Goal: Navigation & Orientation: Find specific page/section

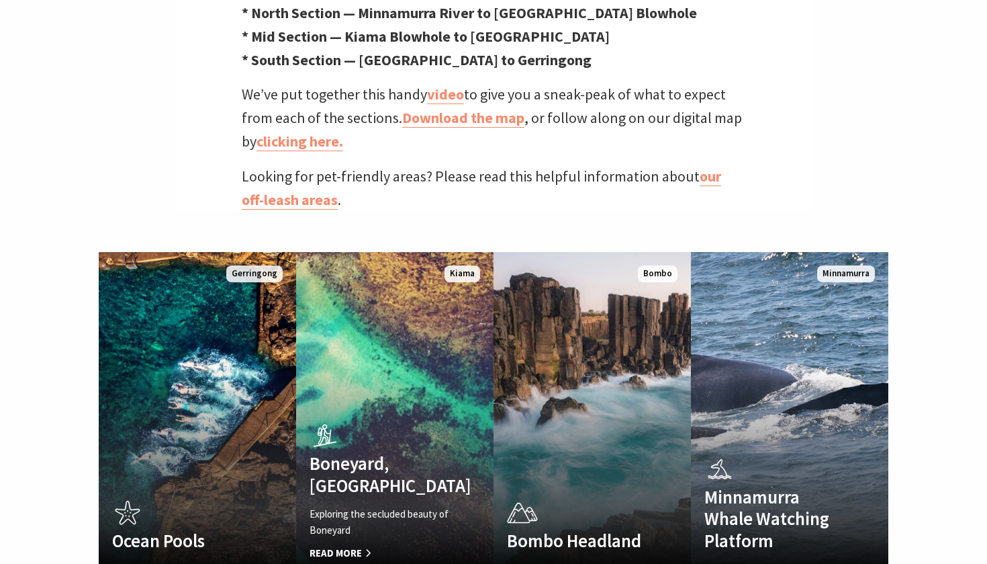
scroll to position [418, 984]
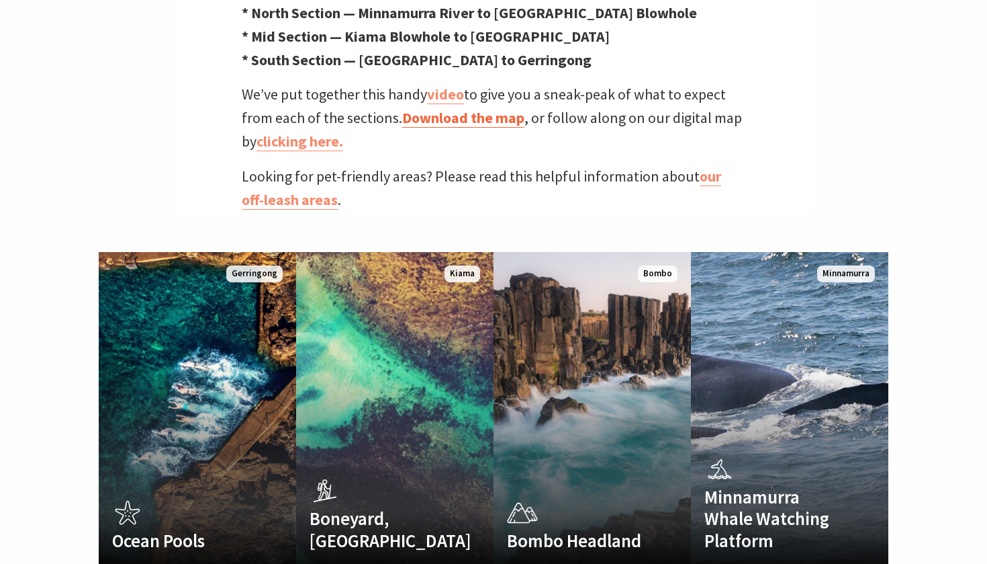
click at [482, 108] on link "Download the map" at bounding box center [463, 117] width 122 height 19
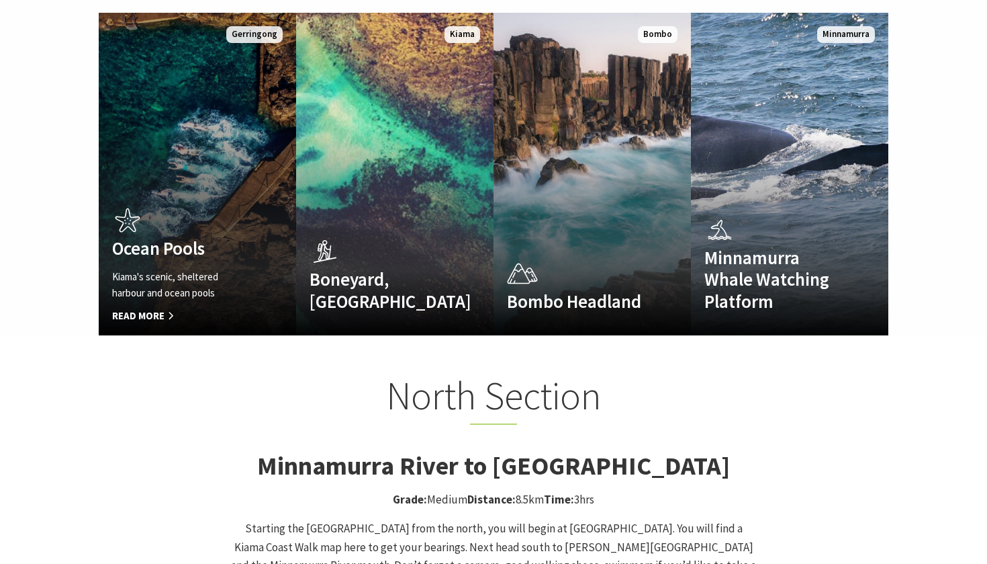
scroll to position [870, 0]
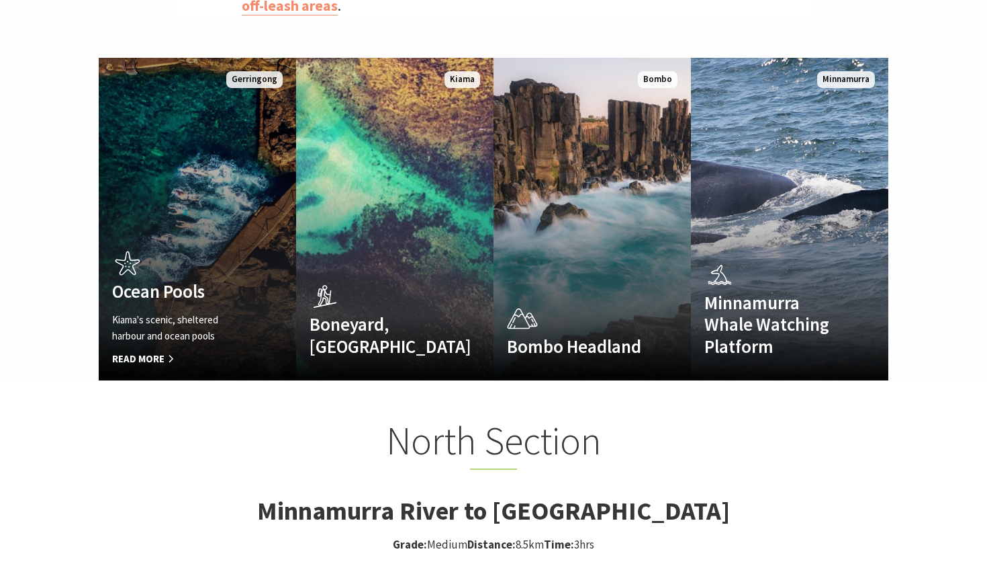
click at [199, 280] on h4 "Ocean Pools" at bounding box center [182, 290] width 141 height 21
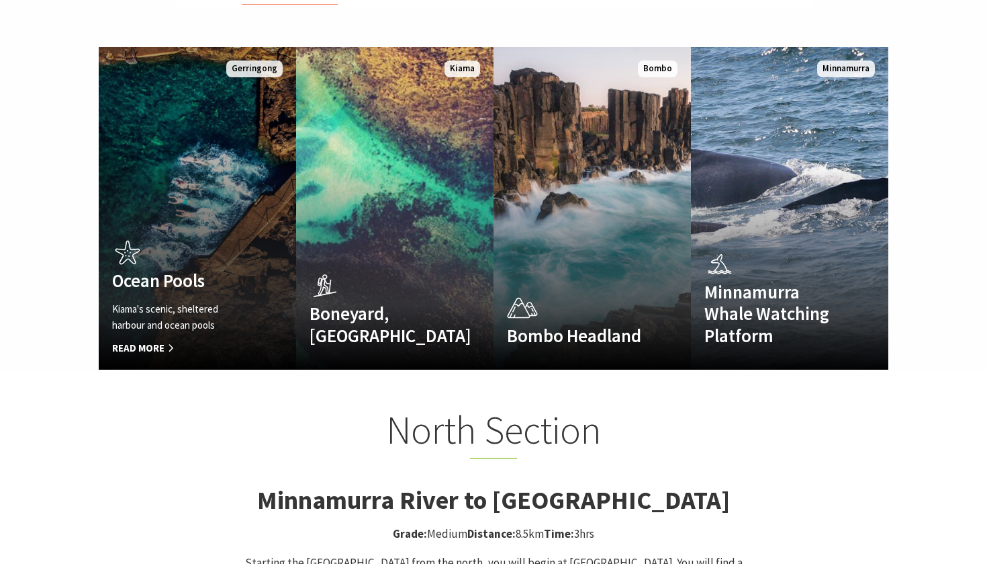
scroll to position [870, 0]
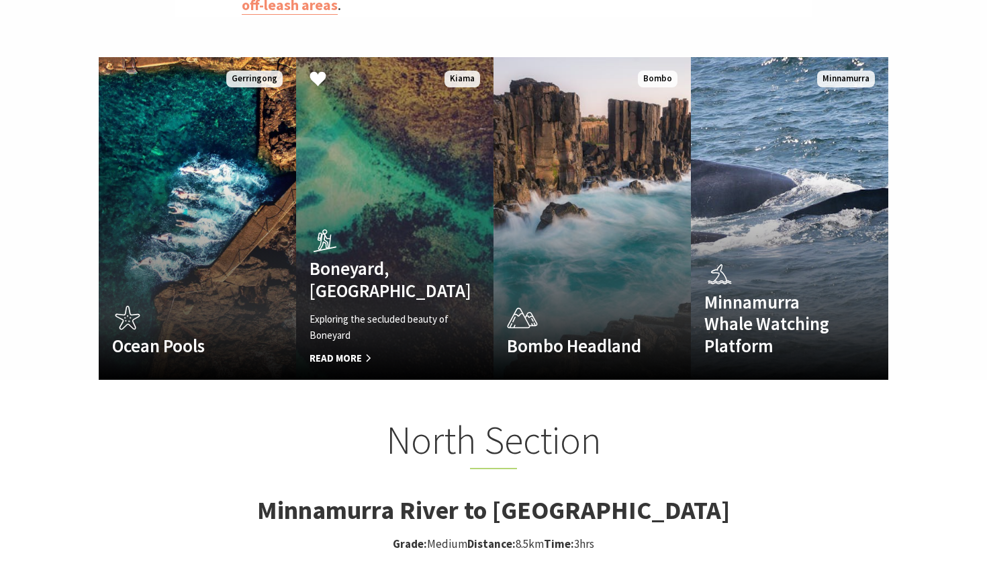
click at [379, 104] on link "Boneyard, Kiama Exploring the secluded beauty of Boneyard Read More Kiama" at bounding box center [394, 218] width 197 height 322
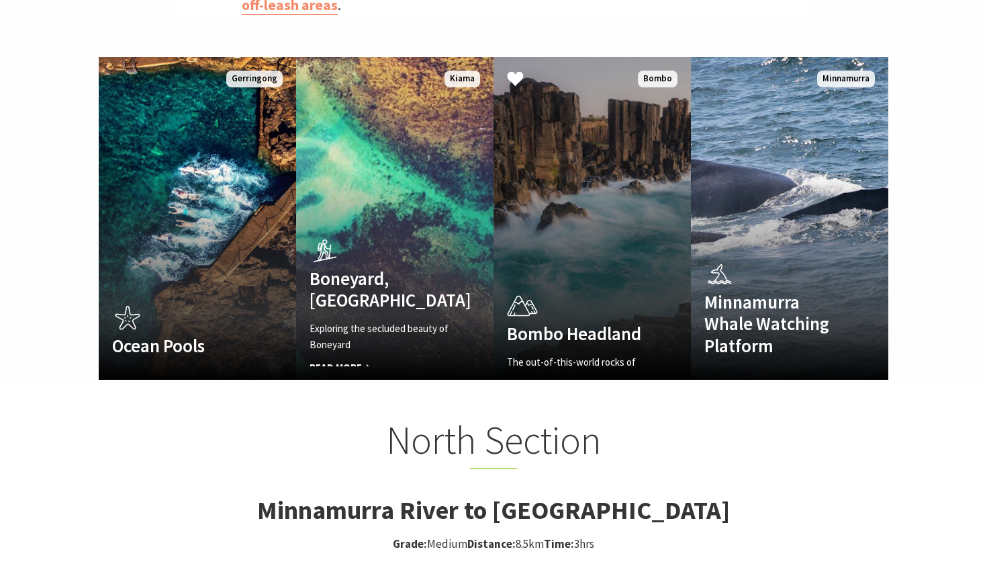
click at [576, 182] on link "Bombo Headland The out-of-this-world rocks of Bombo Headland Read More Bombo" at bounding box center [592, 218] width 197 height 322
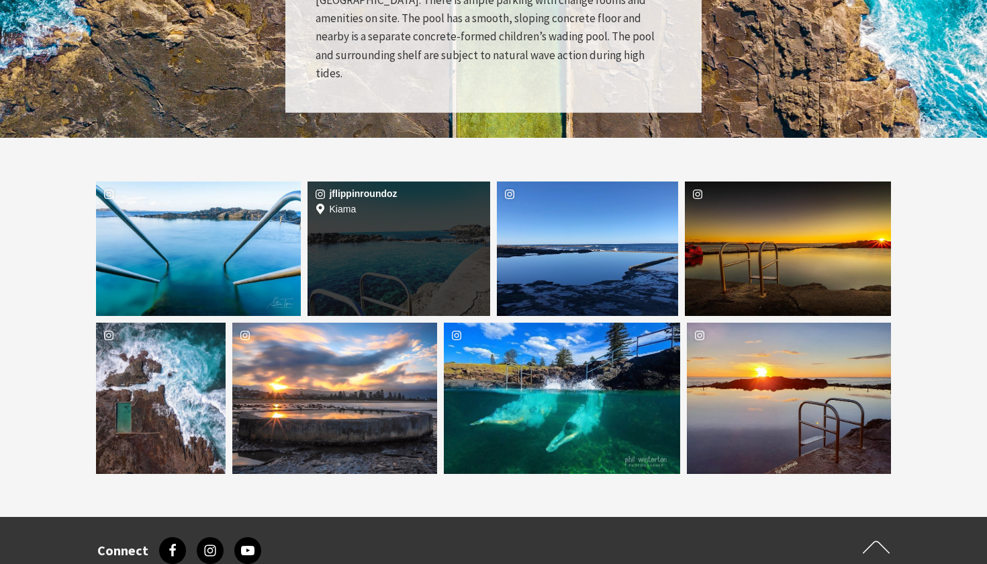
scroll to position [2010, 0]
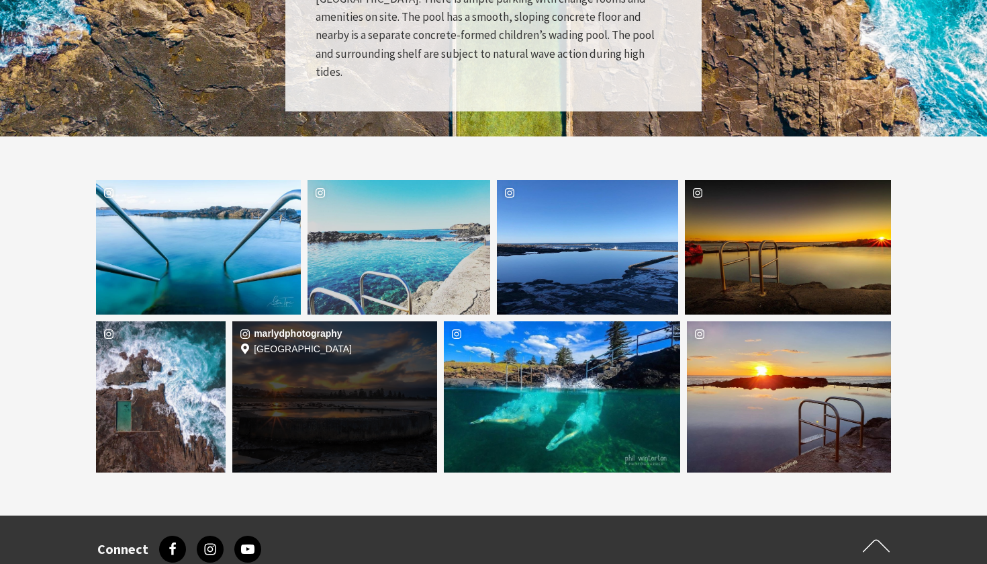
click at [369, 370] on div "Location Werri Beach" at bounding box center [403, 396] width 69 height 151
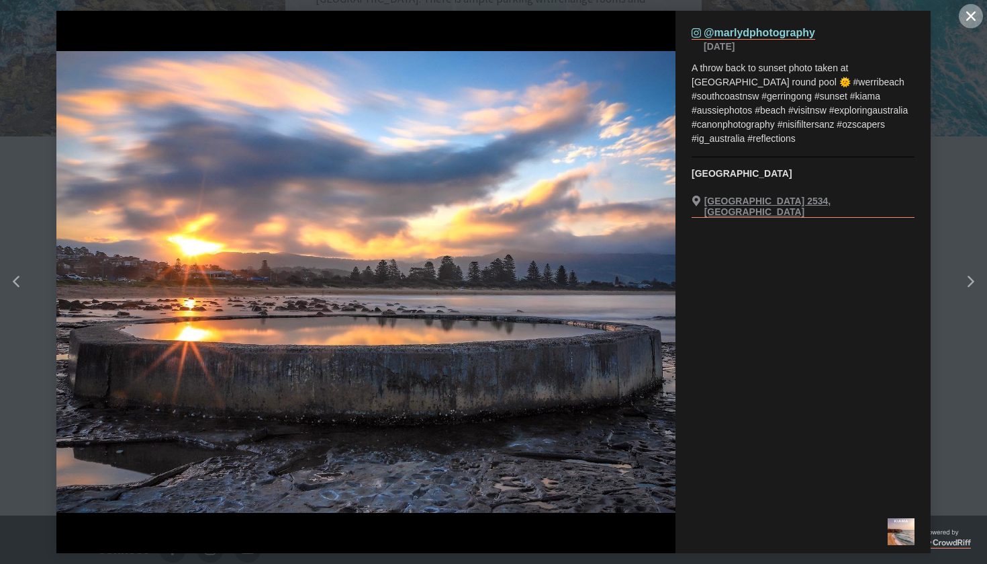
click at [971, 22] on button "Close" at bounding box center [971, 16] width 24 height 24
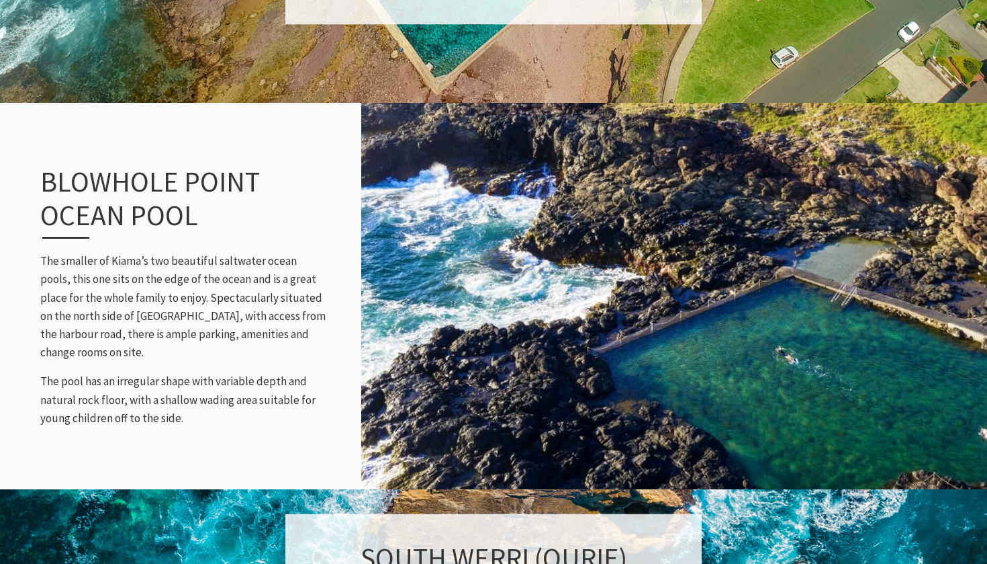
scroll to position [1274, 0]
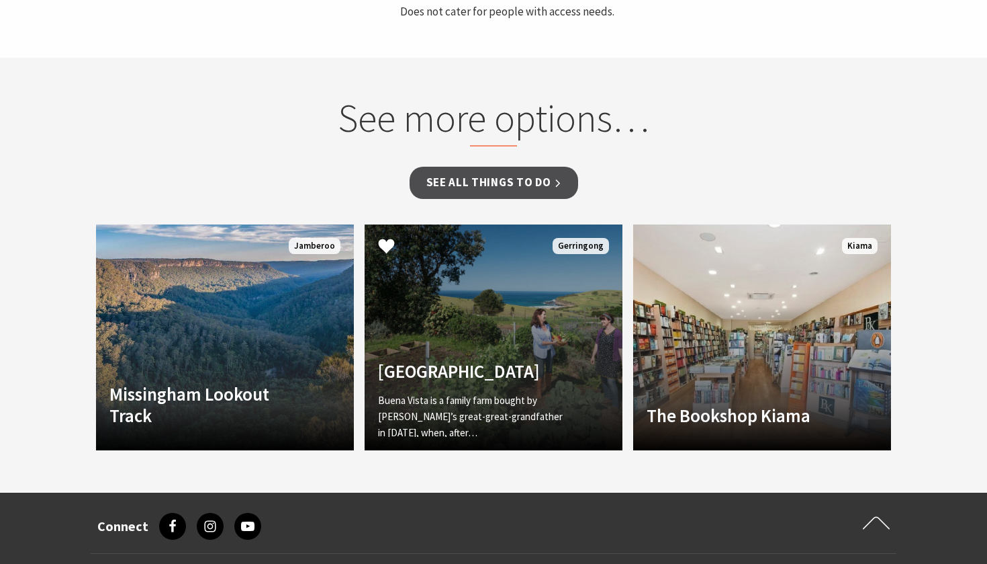
scroll to position [855, 0]
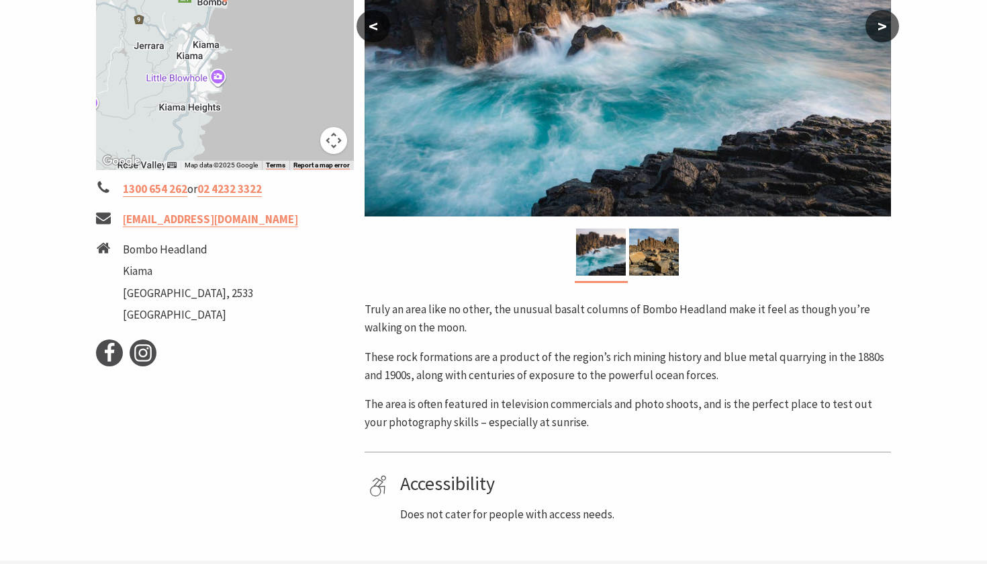
scroll to position [382, 0]
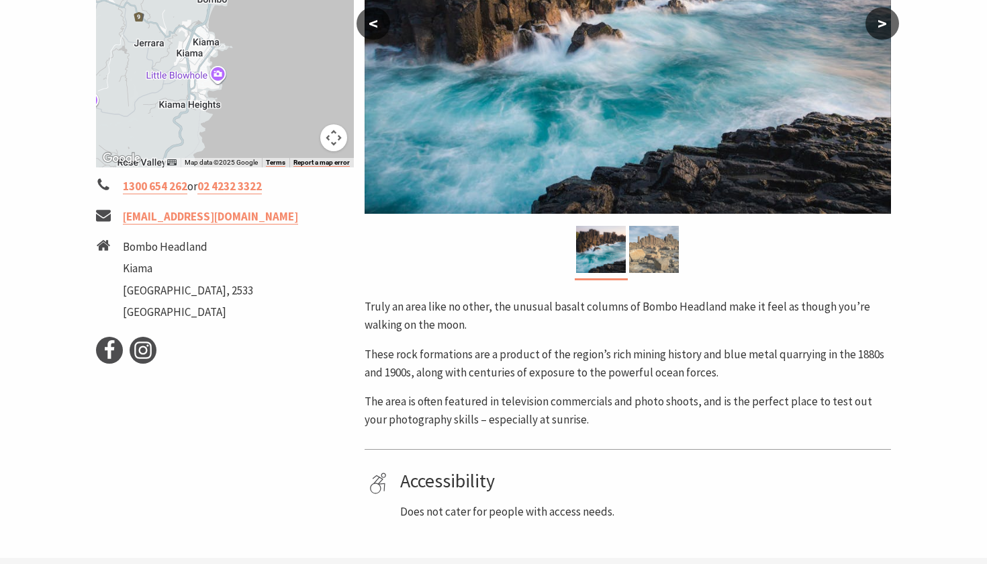
click at [662, 264] on img at bounding box center [654, 249] width 50 height 47
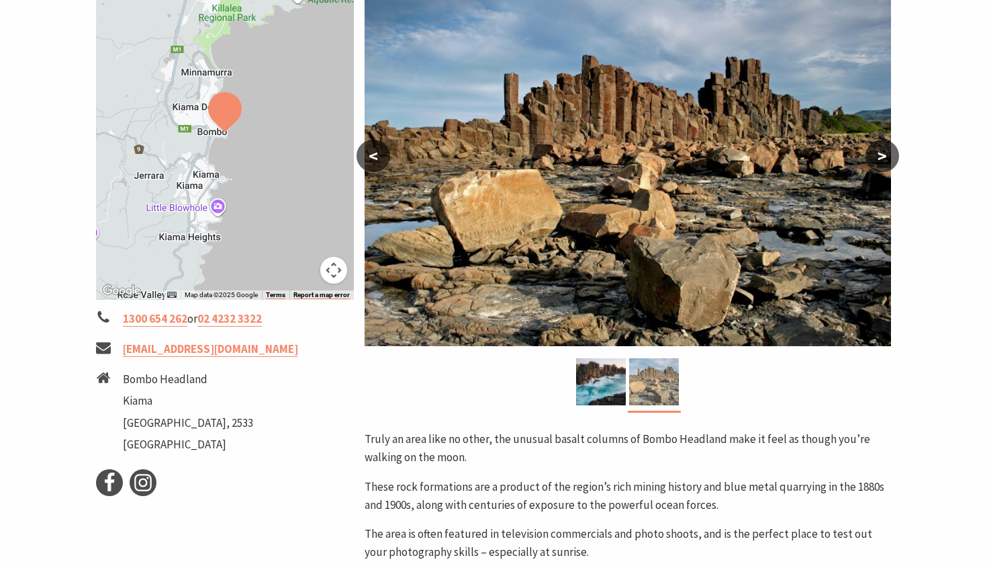
scroll to position [219, 0]
